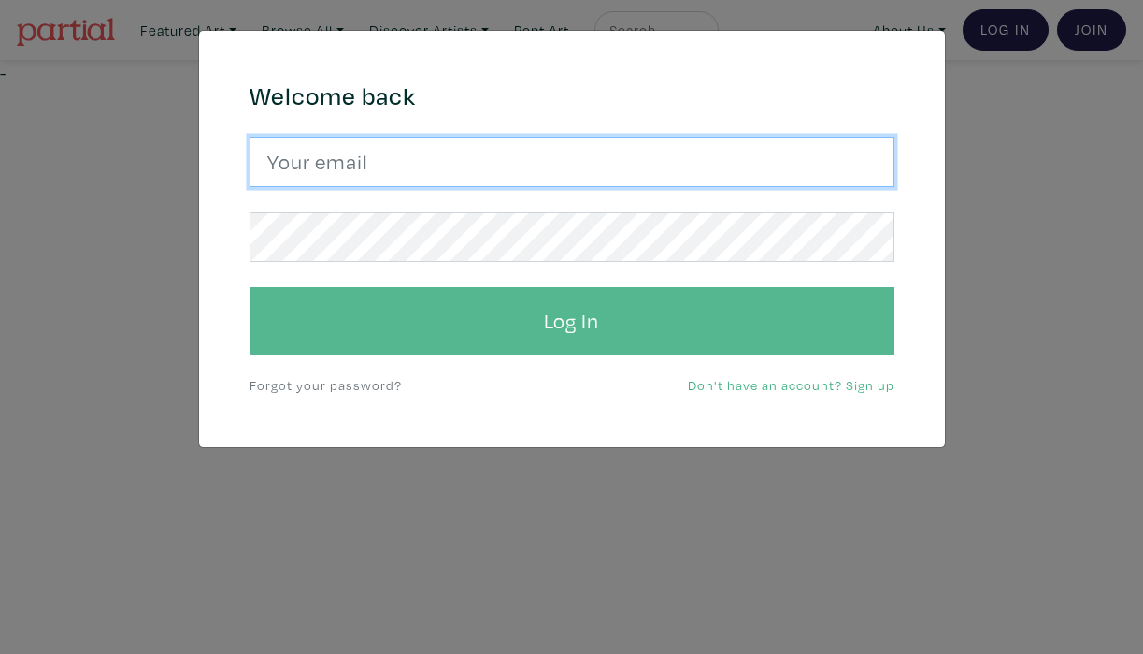
type input "info@martastares.com"
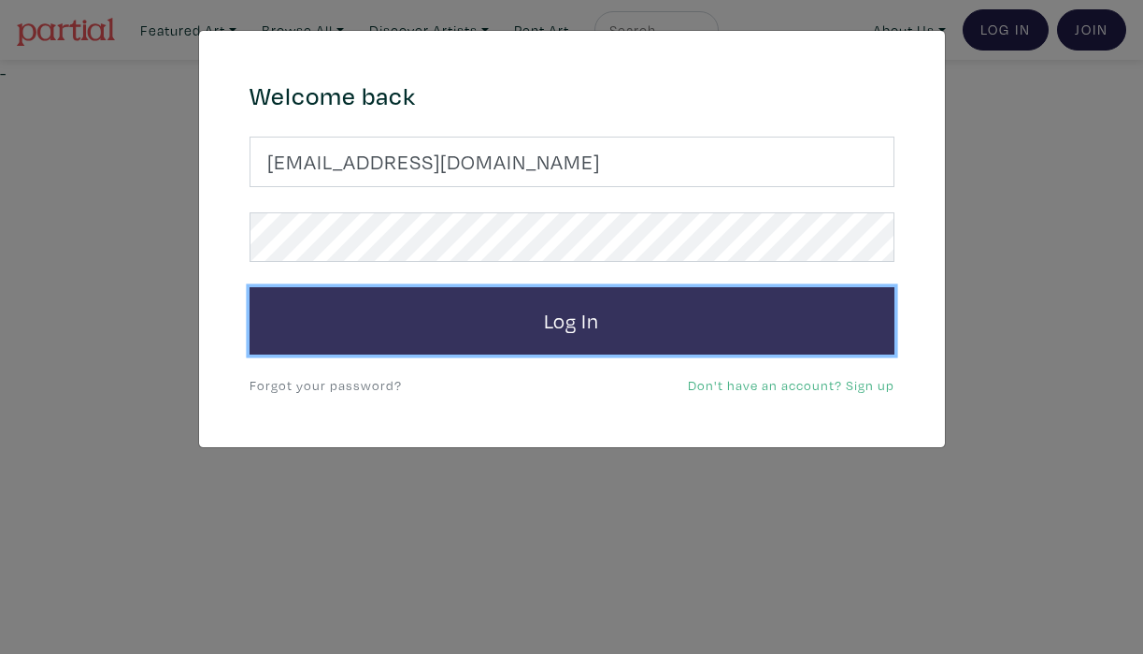
click at [435, 326] on button "Log In" at bounding box center [572, 320] width 645 height 67
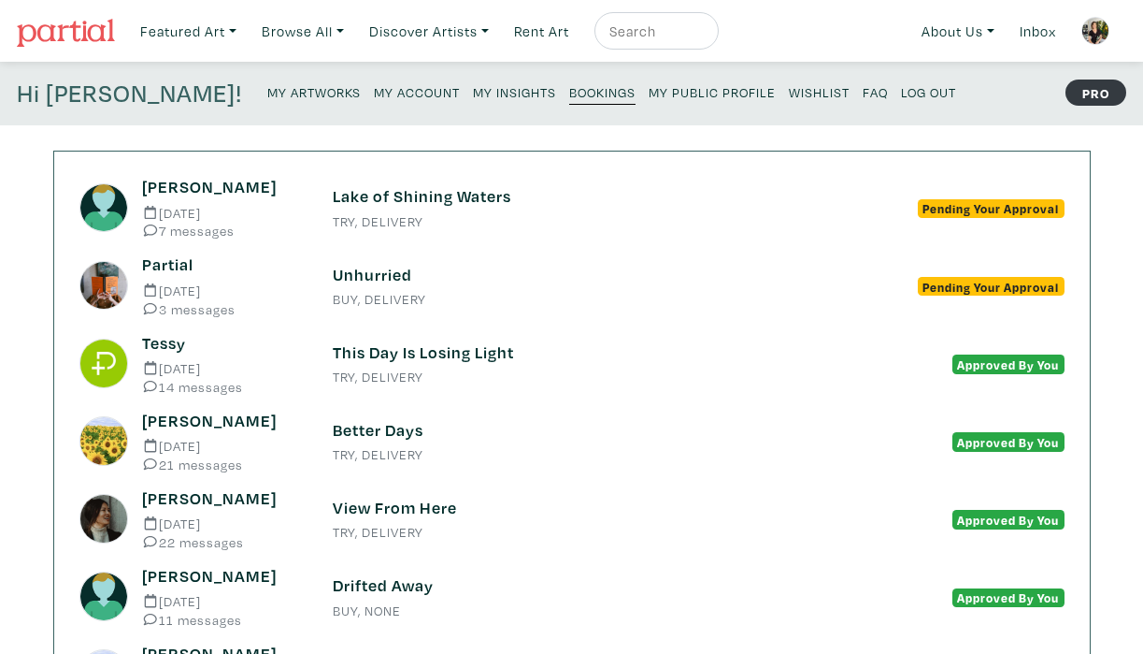
click at [372, 194] on h6 "Lake of Shining Waters" at bounding box center [572, 196] width 479 height 21
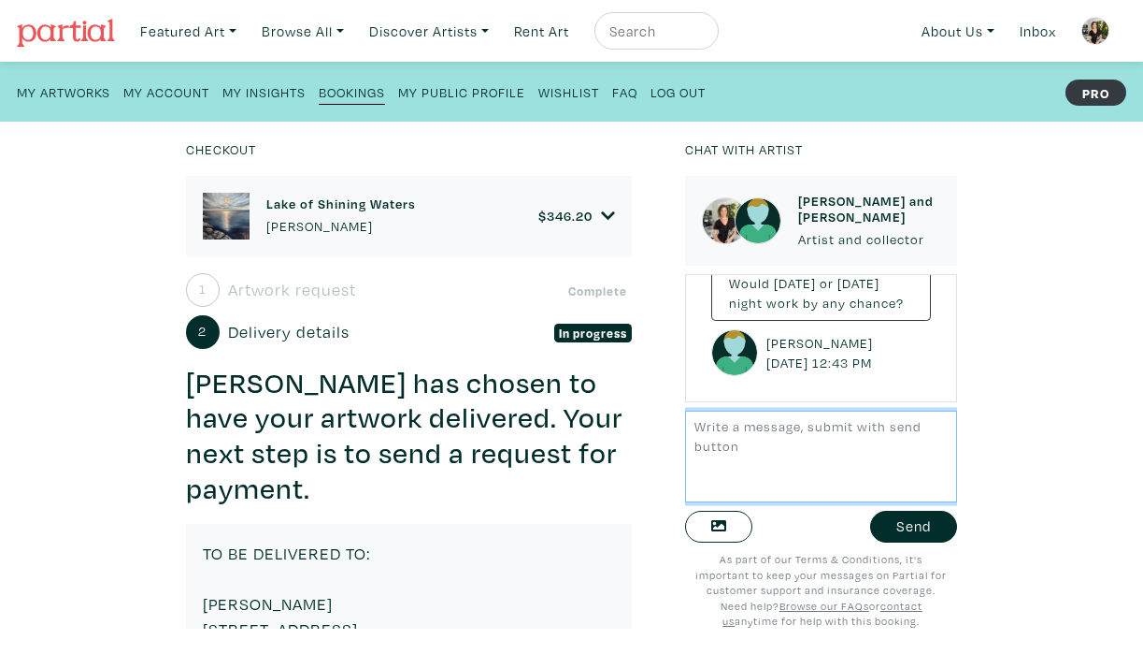
scroll to position [1228, 0]
type textarea "Yes, let's do Wednesday!"
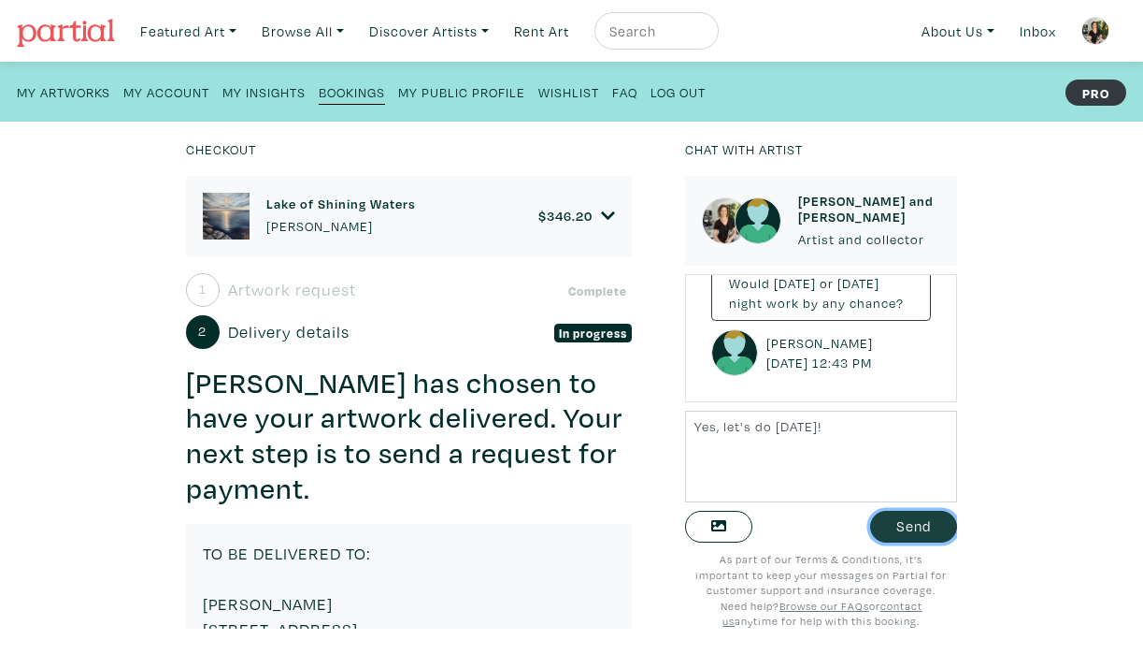
click at [896, 526] on button "Send" at bounding box center [913, 526] width 87 height 33
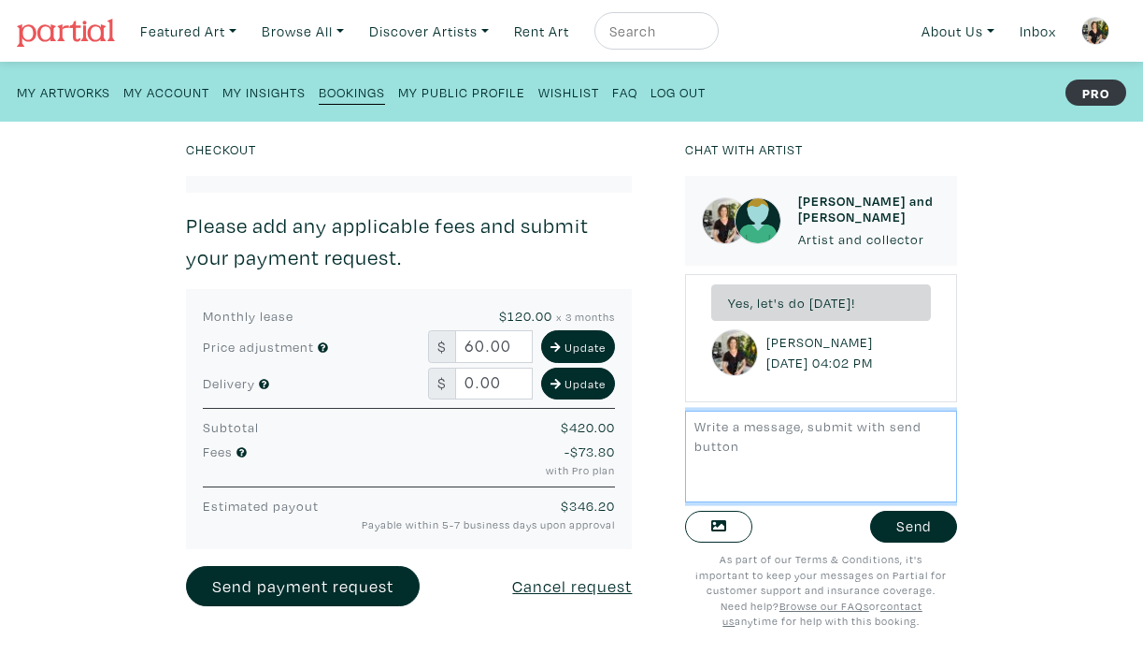
scroll to position [548, 0]
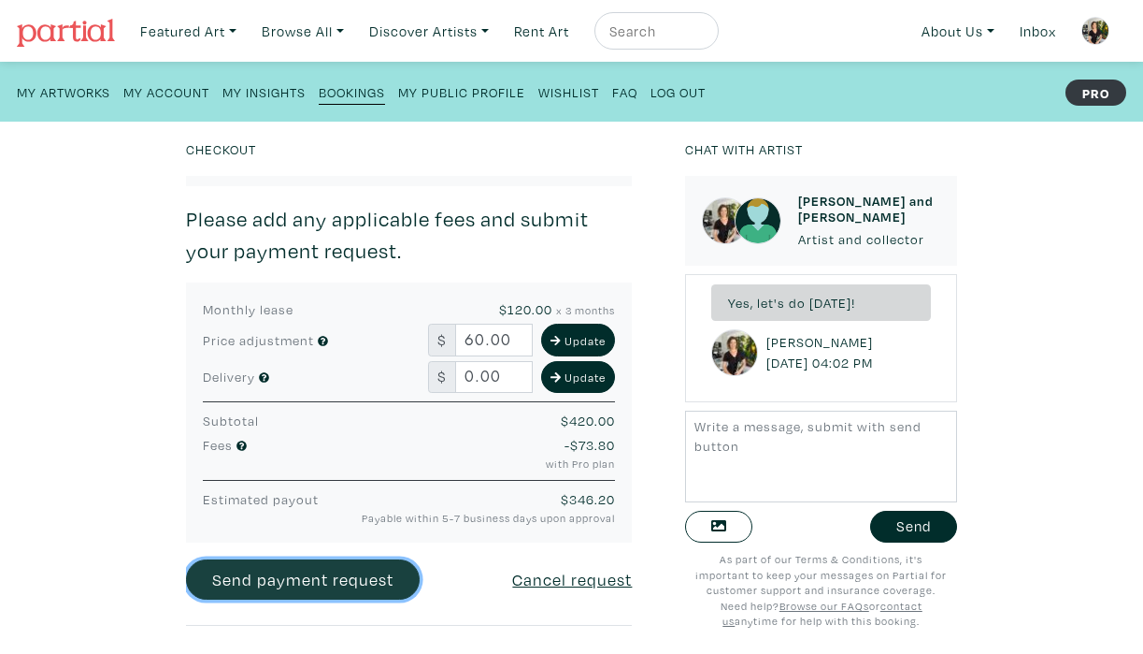
click at [331, 559] on link "Send payment request" at bounding box center [303, 579] width 234 height 40
